Goal: Information Seeking & Learning: Learn about a topic

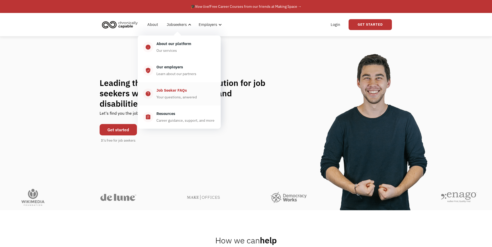
click at [180, 90] on div "Job Seeker FAQs" at bounding box center [171, 90] width 31 height 6
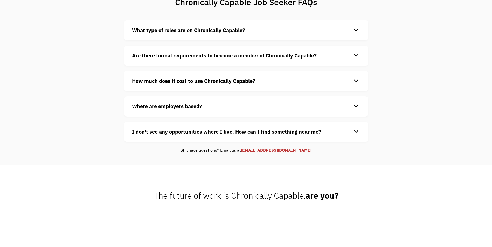
scroll to position [26, 0]
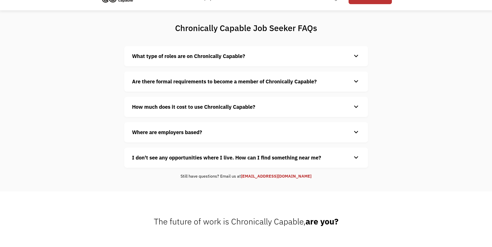
click at [354, 134] on div "keyboard_arrow_down" at bounding box center [356, 133] width 8 height 8
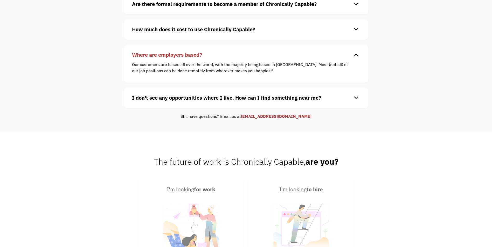
scroll to position [104, 0]
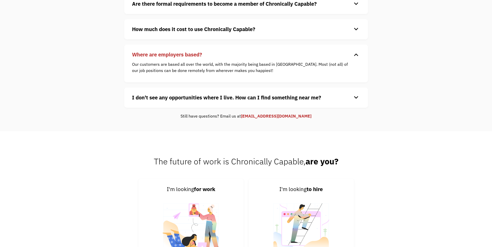
click at [354, 98] on div "keyboard_arrow_down" at bounding box center [356, 98] width 8 height 8
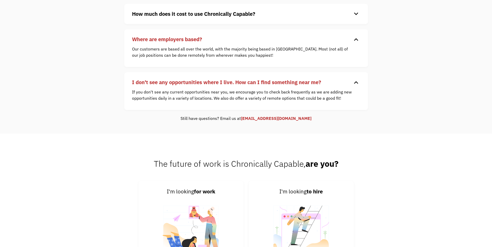
scroll to position [0, 0]
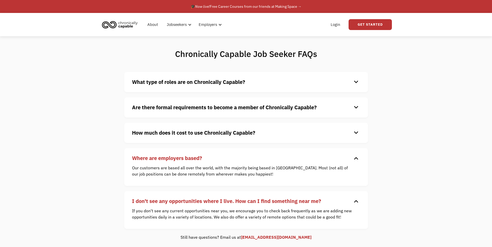
click at [90, 70] on div "Chronically Capable Job Seeker FAQs What type of roles are on Chronically Capab…" at bounding box center [246, 144] width 492 height 217
